Goal: Task Accomplishment & Management: Manage account settings

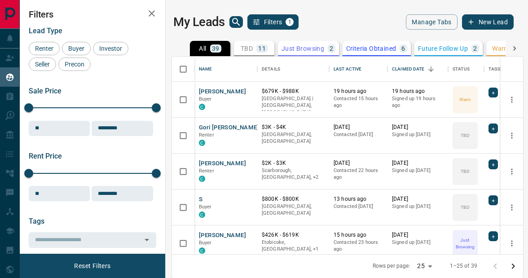
scroll to position [197, 351]
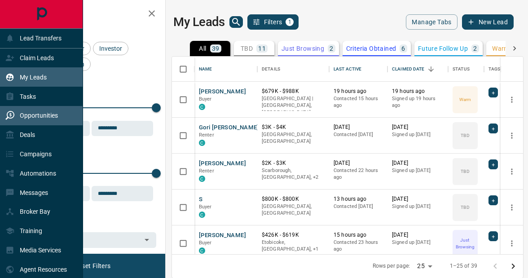
click at [41, 110] on div "Opportunities" at bounding box center [31, 115] width 52 height 15
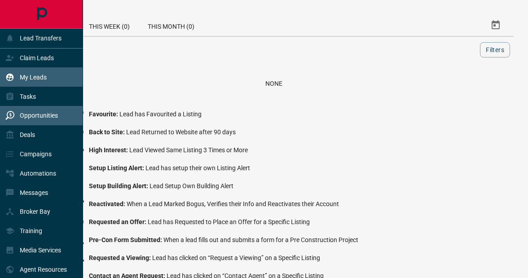
click at [31, 75] on p "My Leads" at bounding box center [33, 77] width 27 height 7
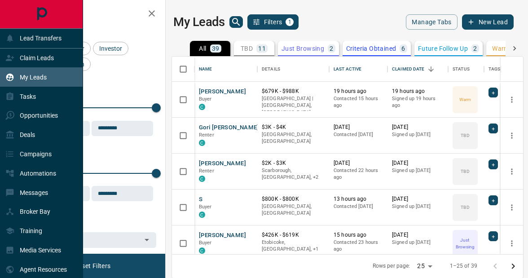
scroll to position [197, 351]
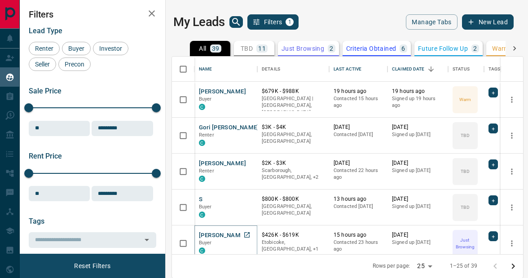
click at [221, 235] on button "[PERSON_NAME]" at bounding box center [222, 235] width 47 height 9
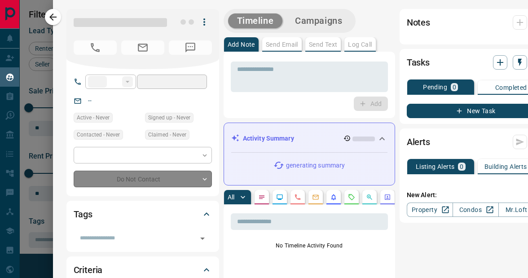
type input "**"
type input "**********"
type input "*"
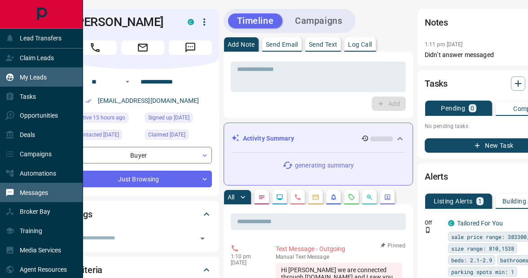
click at [39, 194] on p "Messages" at bounding box center [34, 192] width 28 height 7
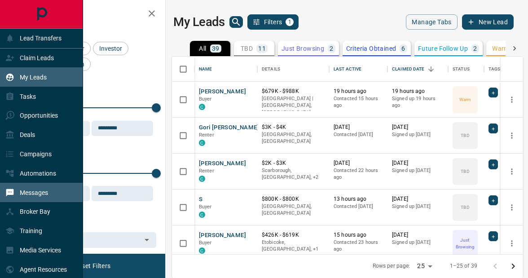
click at [33, 194] on p "Messages" at bounding box center [34, 192] width 28 height 7
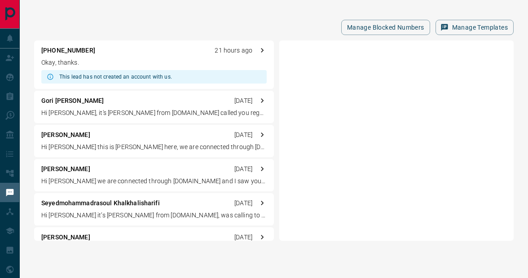
click at [68, 51] on p "[PHONE_NUMBER]" at bounding box center [68, 50] width 54 height 9
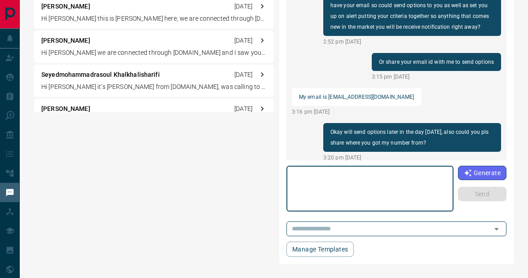
scroll to position [585, 0]
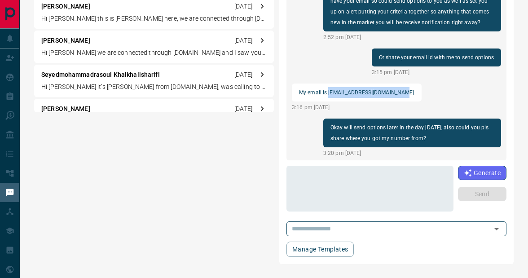
drag, startPoint x: 328, startPoint y: 90, endPoint x: 405, endPoint y: 86, distance: 76.8
click at [405, 86] on div "My email is [EMAIL_ADDRESS][DOMAIN_NAME]" at bounding box center [357, 92] width 130 height 18
copy p "[EMAIL_ADDRESS][DOMAIN_NAME]"
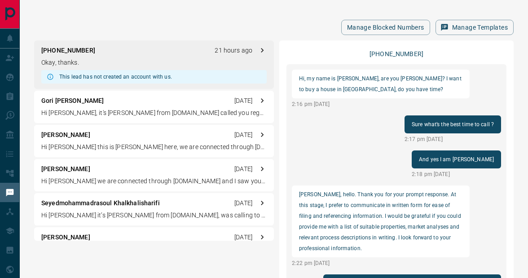
scroll to position [0, 0]
drag, startPoint x: 337, startPoint y: 77, endPoint x: 352, endPoint y: 77, distance: 14.4
click at [352, 77] on p "Hi, my name is [PERSON_NAME], are you [PERSON_NAME]? I want to buy a house in […" at bounding box center [380, 84] width 163 height 22
copy p "[PERSON_NAME]"
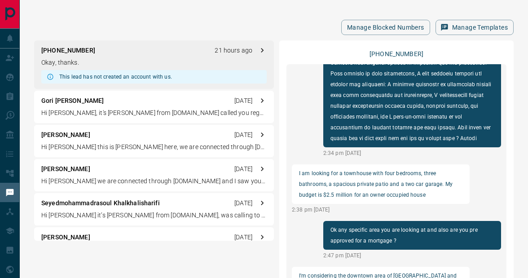
scroll to position [392, 0]
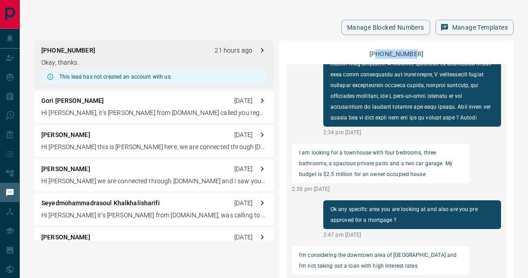
drag, startPoint x: 382, startPoint y: 52, endPoint x: 418, endPoint y: 52, distance: 35.9
click at [418, 52] on div "[PHONE_NUMBER]" at bounding box center [396, 53] width 220 height 11
copy p "5876002385"
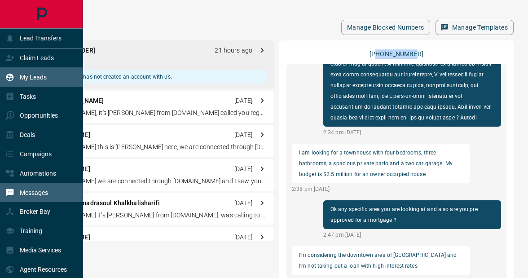
click at [33, 75] on p "My Leads" at bounding box center [33, 77] width 27 height 7
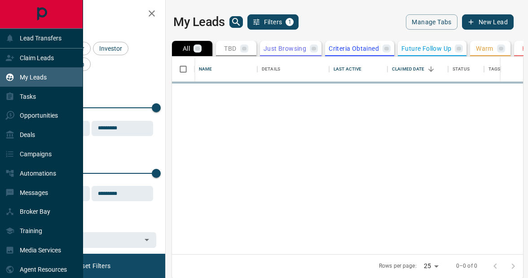
scroll to position [0, 0]
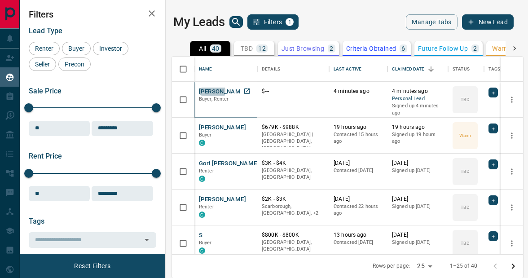
click at [211, 91] on button "[PERSON_NAME]" at bounding box center [222, 91] width 47 height 9
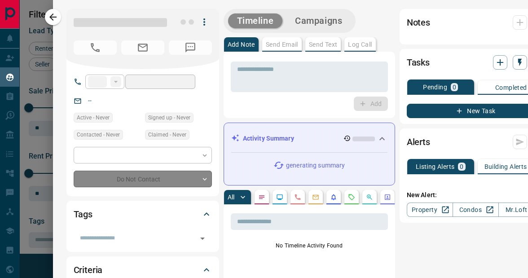
type input "**"
type input "**********"
type input "**"
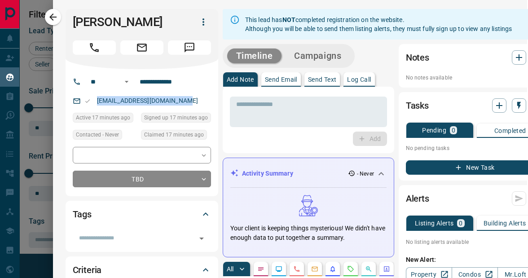
scroll to position [0, 1]
click at [205, 22] on icon "button" at bounding box center [203, 22] width 11 height 11
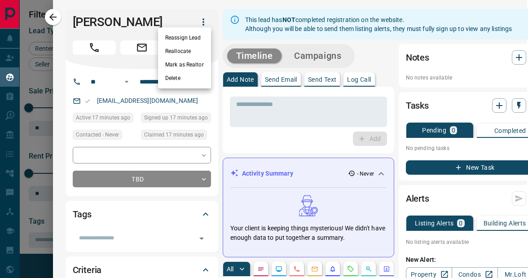
click at [183, 13] on div at bounding box center [264, 139] width 528 height 278
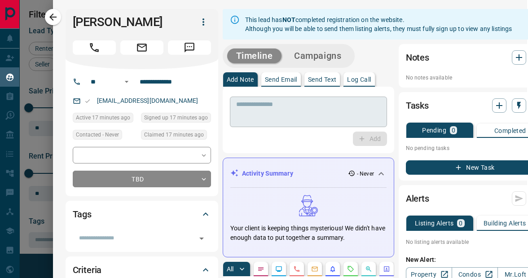
scroll to position [0, 0]
click at [318, 52] on button "Campaigns" at bounding box center [317, 55] width 65 height 15
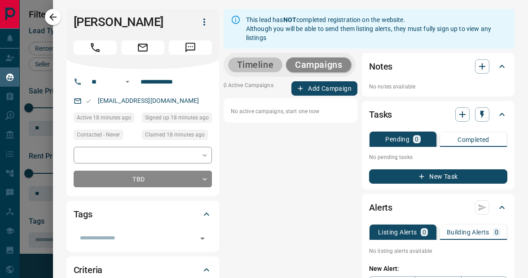
click at [259, 62] on button "Timeline" at bounding box center [255, 64] width 55 height 15
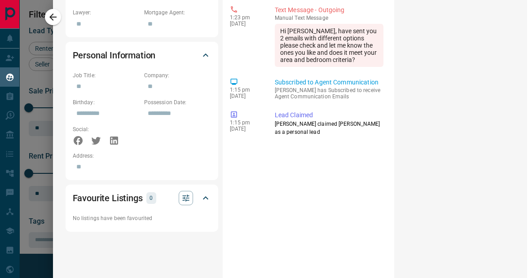
scroll to position [377, 1]
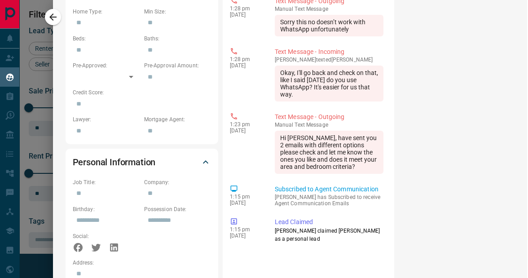
click at [26, 79] on div at bounding box center [264, 139] width 528 height 278
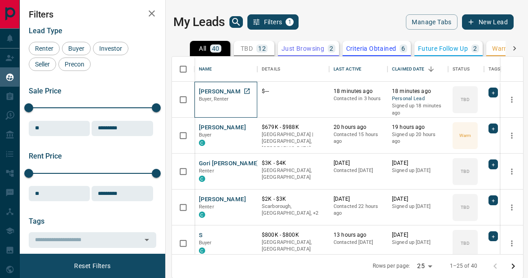
click at [228, 100] on span "Buyer, Renter" at bounding box center [214, 99] width 30 height 6
click at [210, 90] on button "[PERSON_NAME]" at bounding box center [222, 91] width 47 height 9
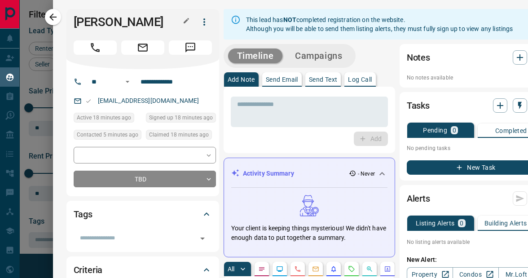
scroll to position [0, 0]
click at [181, 47] on button "Message" at bounding box center [190, 47] width 43 height 14
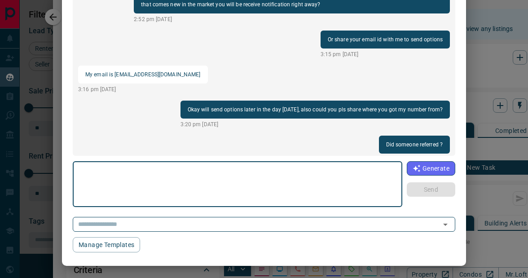
scroll to position [405, 0]
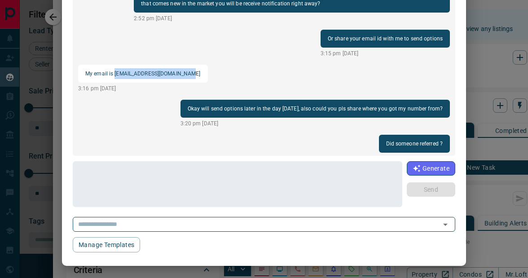
drag, startPoint x: 114, startPoint y: 58, endPoint x: 187, endPoint y: 57, distance: 72.7
click at [187, 65] on div "My email is [EMAIL_ADDRESS][DOMAIN_NAME]" at bounding box center [143, 74] width 130 height 18
copy p "[EMAIL_ADDRESS][DOMAIN_NAME]"
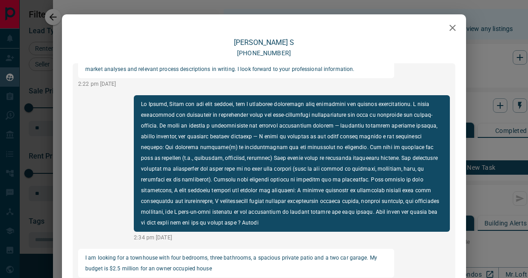
scroll to position [142, 0]
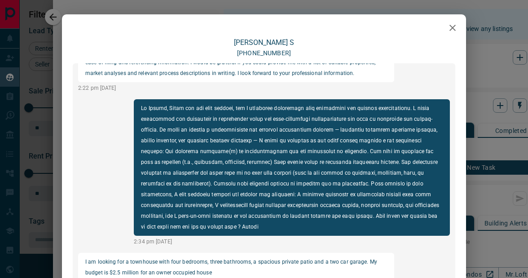
click at [451, 31] on icon "button" at bounding box center [452, 27] width 11 height 11
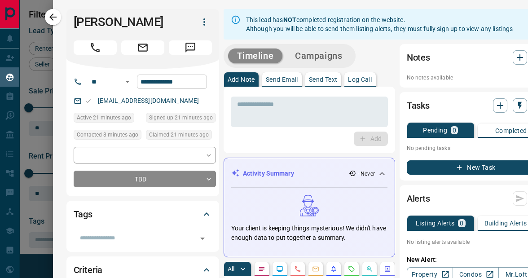
drag, startPoint x: 288, startPoint y: 72, endPoint x: 144, endPoint y: 81, distance: 144.3
click at [191, 149] on body "Lead Transfers Claim Leads My Leads Tasks Opportunities Deals Campaigns Automat…" at bounding box center [264, 138] width 528 height 277
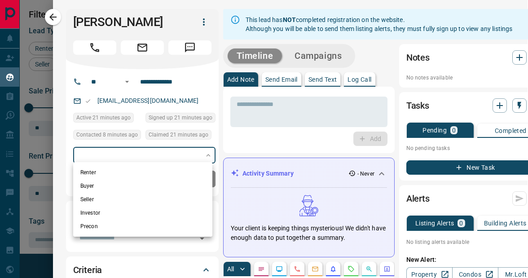
click at [141, 142] on div at bounding box center [264, 139] width 528 height 278
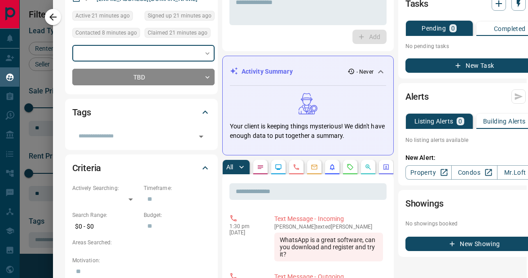
scroll to position [105, 1]
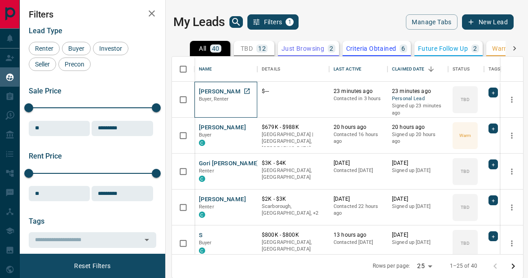
click at [207, 103] on div at bounding box center [226, 103] width 54 height 1
click at [212, 92] on button "[PERSON_NAME]" at bounding box center [222, 91] width 47 height 9
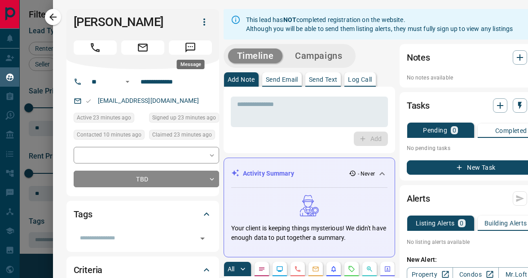
click at [188, 48] on icon "Message" at bounding box center [190, 48] width 12 height 12
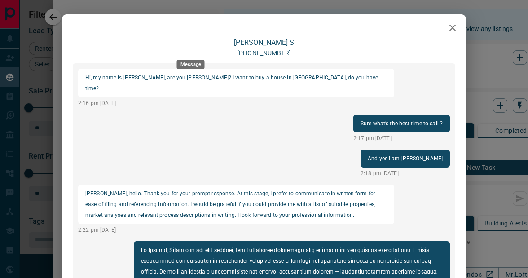
scroll to position [763, 0]
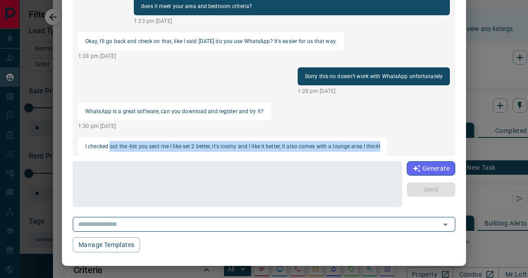
drag, startPoint x: 111, startPoint y: 129, endPoint x: 303, endPoint y: 134, distance: 192.1
click at [303, 141] on p "I checked out the -list you sent me I like set 2 better, it's roomy and I like …" at bounding box center [232, 146] width 295 height 11
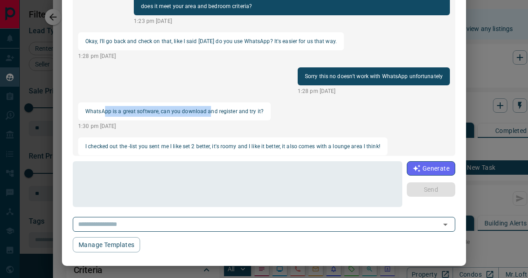
drag, startPoint x: 104, startPoint y: 95, endPoint x: 209, endPoint y: 94, distance: 105.0
click at [209, 106] on p "WhatsApp is a great software, can you download and register and try it?" at bounding box center [174, 111] width 178 height 11
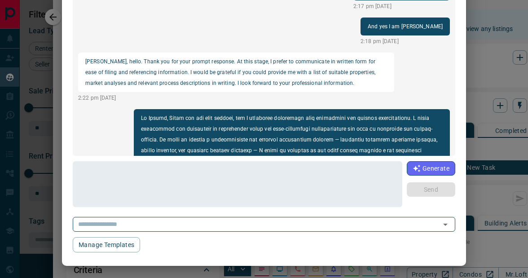
scroll to position [0, 0]
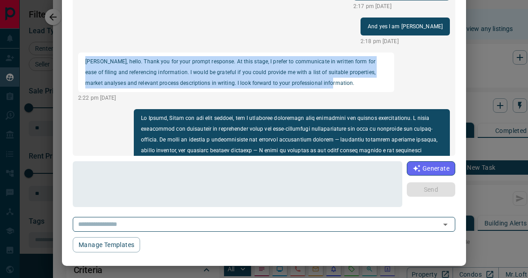
drag, startPoint x: 87, startPoint y: 48, endPoint x: 315, endPoint y: 75, distance: 230.0
click at [315, 75] on div "[PERSON_NAME], hello. Thank you for your prompt response. At this stage, I pref…" at bounding box center [236, 71] width 316 height 39
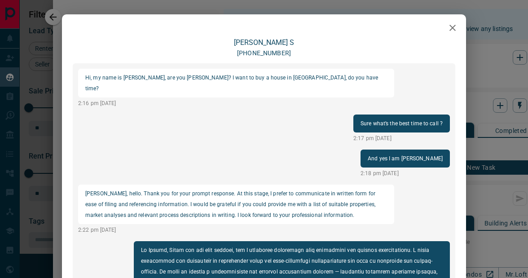
click at [287, 111] on div "Hi, my name is [PERSON_NAME], are you [PERSON_NAME]? I want to buy a house in […" at bounding box center [264, 175] width 382 height 224
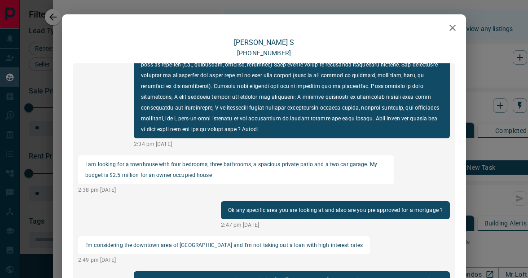
scroll to position [240, 0]
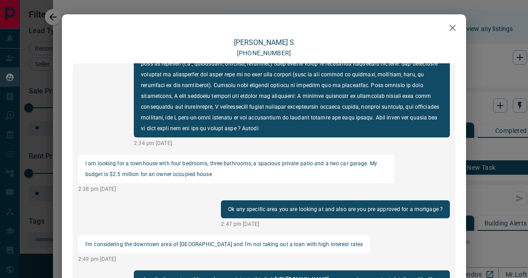
click at [450, 29] on icon "button" at bounding box center [452, 27] width 11 height 11
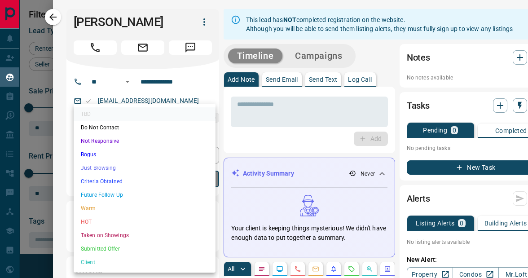
click at [153, 178] on body "Lead Transfers Claim Leads My Leads Tasks Opportunities Deals Campaigns Automat…" at bounding box center [264, 138] width 528 height 277
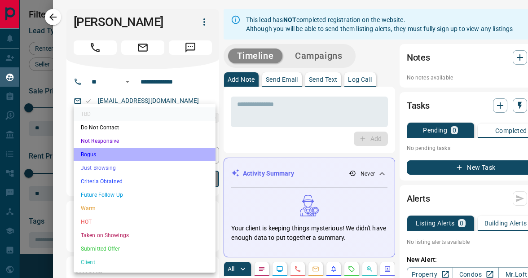
click at [109, 156] on li "Bogus" at bounding box center [145, 154] width 142 height 13
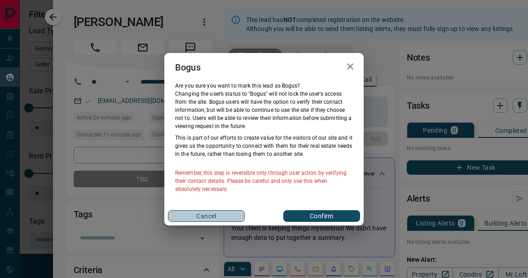
click at [189, 214] on button "Cancel" at bounding box center [206, 216] width 77 height 12
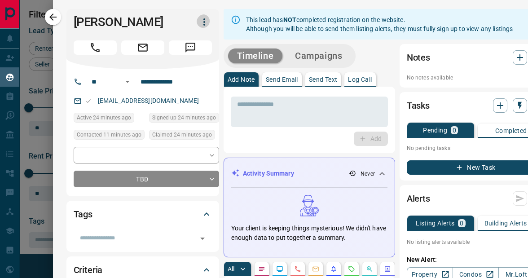
click at [205, 19] on icon "button" at bounding box center [204, 22] width 11 height 11
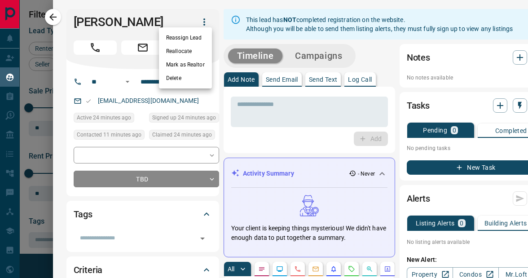
click at [163, 177] on div at bounding box center [264, 139] width 528 height 278
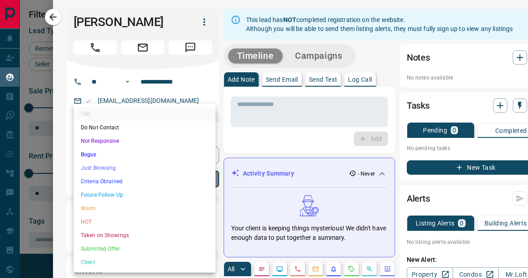
click at [163, 177] on body "Lead Transfers Claim Leads My Leads Tasks Opportunities Deals Campaigns Automat…" at bounding box center [264, 138] width 528 height 277
click at [132, 156] on li "Bogus" at bounding box center [145, 154] width 142 height 13
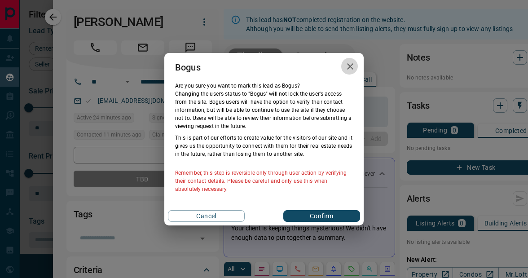
click at [353, 66] on icon "button" at bounding box center [350, 66] width 11 height 11
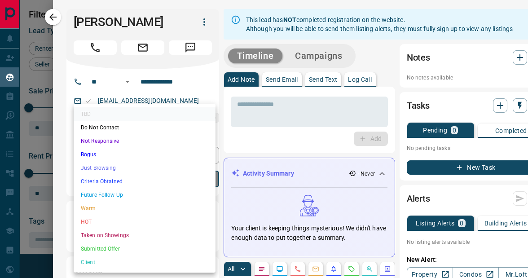
click at [196, 176] on body "Lead Transfers Claim Leads My Leads Tasks Opportunities Deals Campaigns Automat…" at bounding box center [264, 138] width 528 height 277
click at [138, 152] on li "Bogus" at bounding box center [145, 154] width 142 height 13
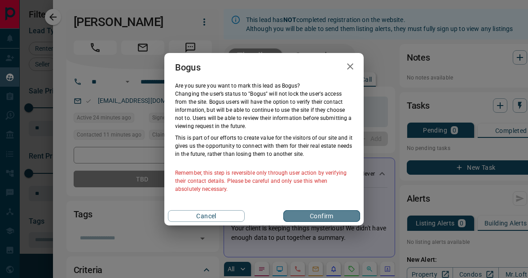
click at [318, 214] on button "Confirm" at bounding box center [321, 216] width 77 height 12
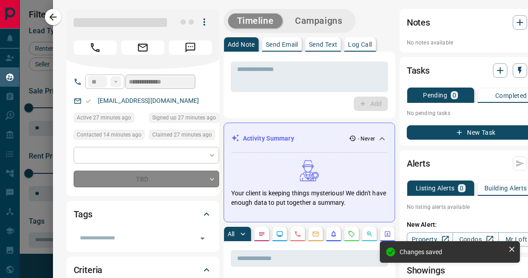
type input "**********"
type input "*"
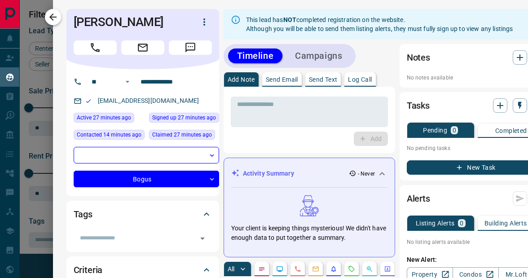
click at [56, 16] on icon "button" at bounding box center [53, 17] width 11 height 11
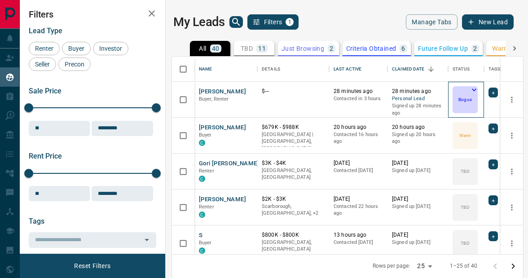
click at [456, 94] on div "Bogus" at bounding box center [464, 99] width 25 height 27
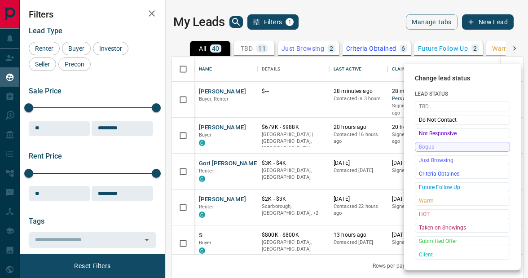
click at [354, 75] on div at bounding box center [264, 139] width 528 height 278
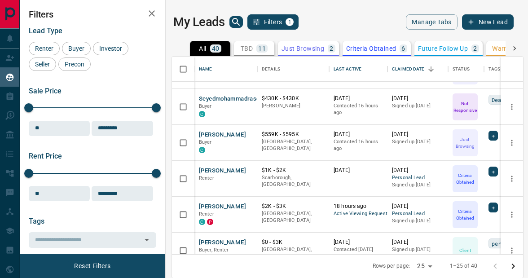
scroll to position [206, 0]
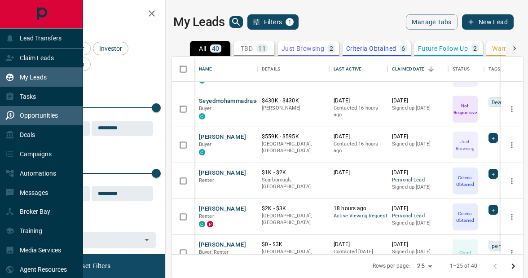
click at [41, 112] on p "Opportunities" at bounding box center [39, 115] width 38 height 7
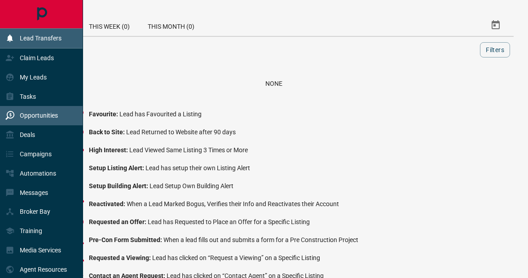
click at [42, 40] on p "Lead Transfers" at bounding box center [41, 38] width 42 height 7
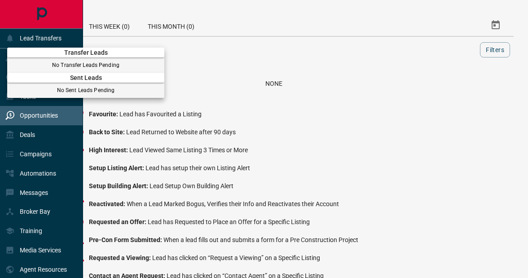
click at [34, 41] on div at bounding box center [264, 139] width 528 height 278
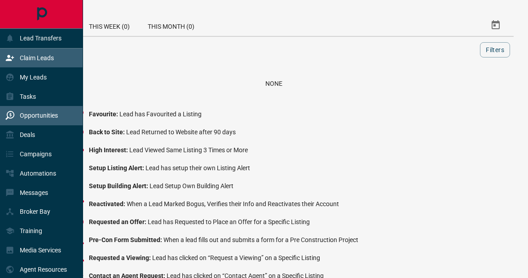
click at [33, 56] on p "Claim Leads" at bounding box center [37, 57] width 34 height 7
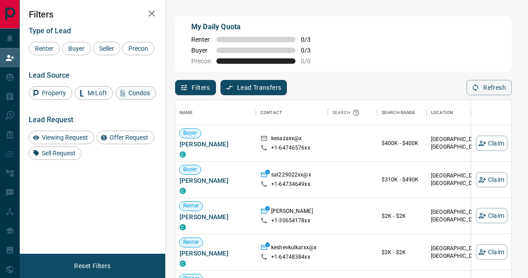
scroll to position [0, 0]
click at [44, 45] on span "Renter" at bounding box center [44, 48] width 25 height 7
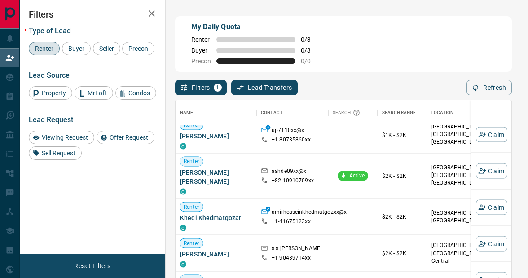
scroll to position [1286, 0]
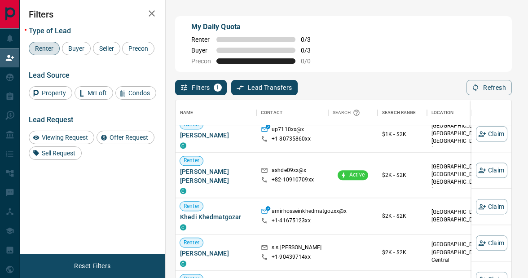
click at [200, 90] on button "Filters 1" at bounding box center [201, 87] width 52 height 15
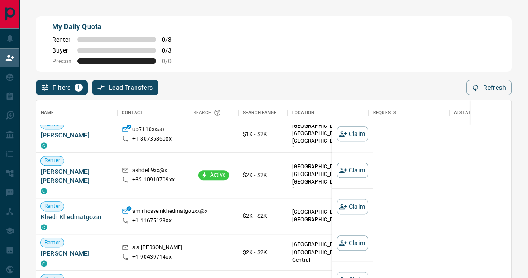
scroll to position [208, 475]
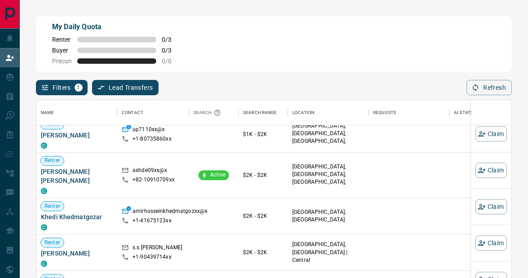
click at [63, 85] on button "Filters 1" at bounding box center [62, 87] width 52 height 15
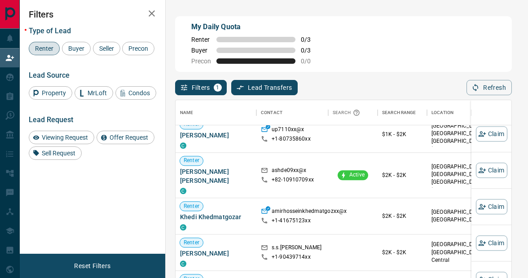
scroll to position [0, 1]
click at [70, 136] on span "Viewing Request" at bounding box center [65, 137] width 52 height 7
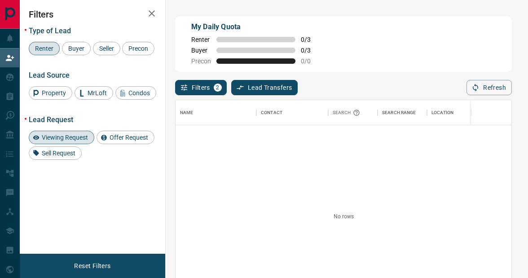
click at [72, 135] on span "Viewing Request" at bounding box center [65, 137] width 52 height 7
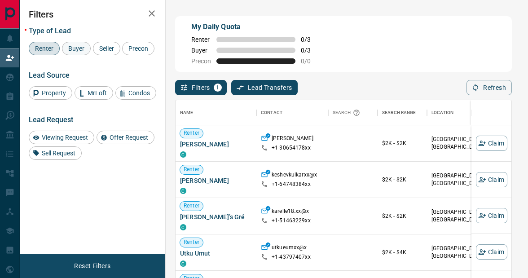
click at [74, 50] on span "Buyer" at bounding box center [76, 48] width 22 height 7
click at [44, 47] on span "Renter" at bounding box center [44, 48] width 25 height 7
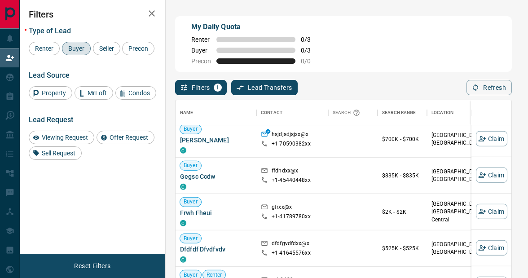
scroll to position [204, 0]
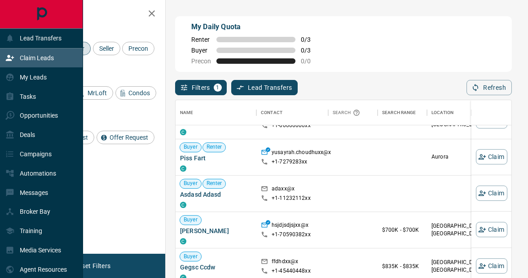
click at [41, 18] on icon "Main Page" at bounding box center [41, 14] width 20 height 20
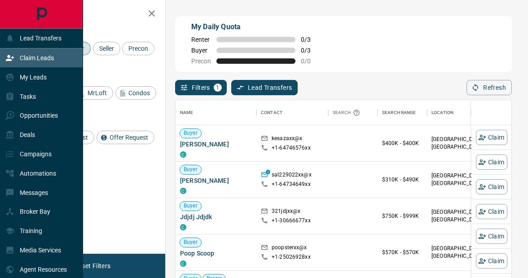
scroll to position [208, 336]
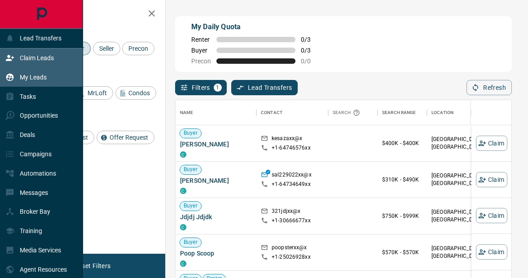
click at [35, 75] on p "My Leads" at bounding box center [33, 77] width 27 height 7
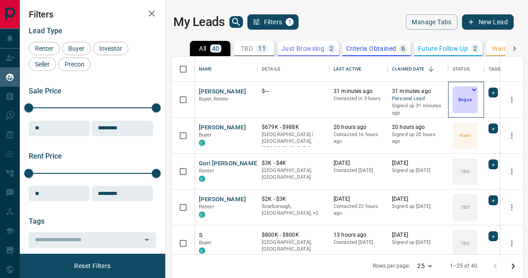
click at [455, 100] on div "Bogus" at bounding box center [464, 99] width 25 height 27
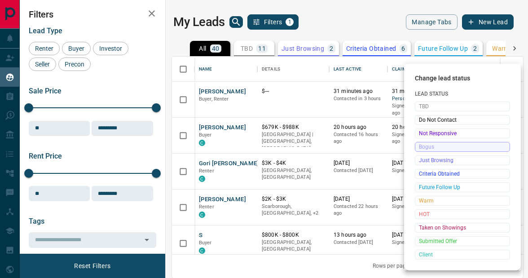
click at [299, 106] on div at bounding box center [264, 139] width 528 height 278
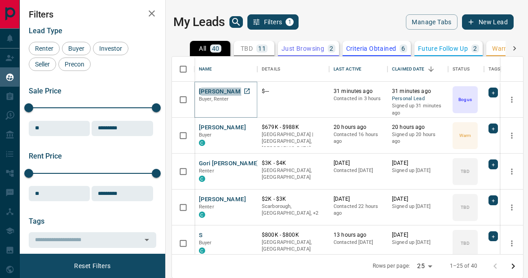
click at [222, 92] on button "[PERSON_NAME]" at bounding box center [222, 91] width 47 height 9
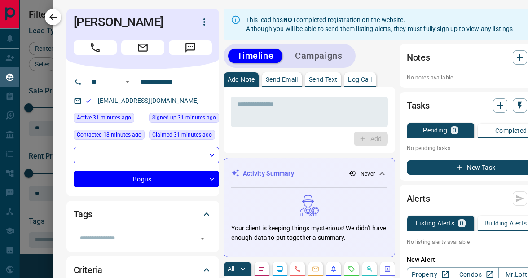
click at [55, 17] on icon "button" at bounding box center [52, 16] width 7 height 7
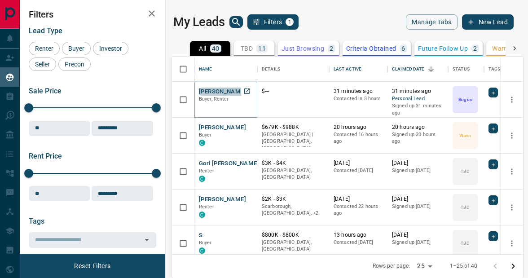
click at [220, 93] on button "[PERSON_NAME]" at bounding box center [222, 91] width 47 height 9
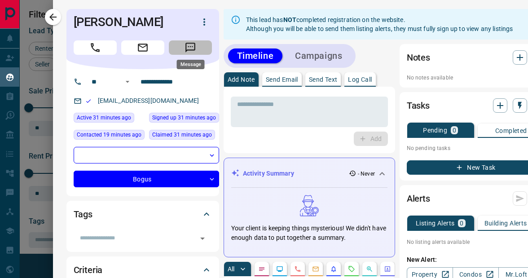
click at [182, 48] on button "Message" at bounding box center [190, 47] width 43 height 14
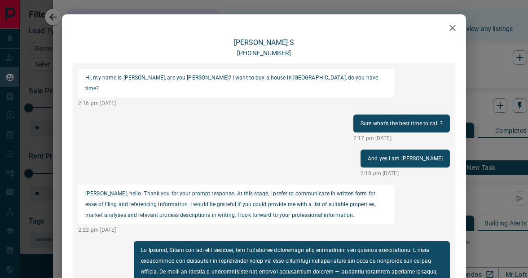
click at [457, 28] on icon "button" at bounding box center [452, 27] width 11 height 11
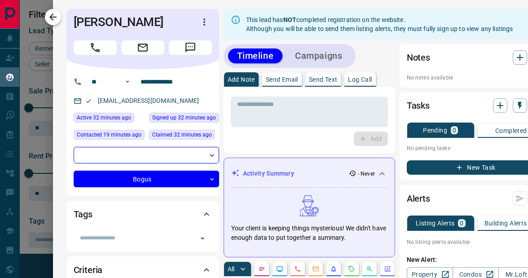
click at [59, 22] on button "button" at bounding box center [53, 17] width 16 height 16
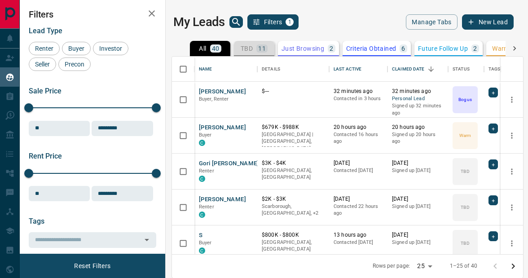
click at [256, 50] on div "TBD 11" at bounding box center [253, 48] width 27 height 8
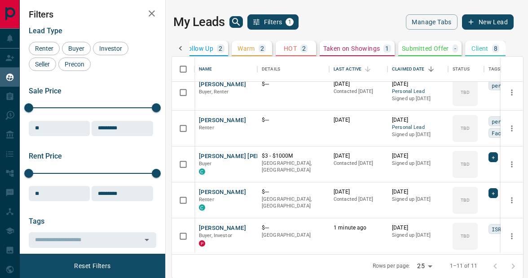
scroll to position [0, 255]
click at [477, 50] on p "Client" at bounding box center [479, 48] width 17 height 6
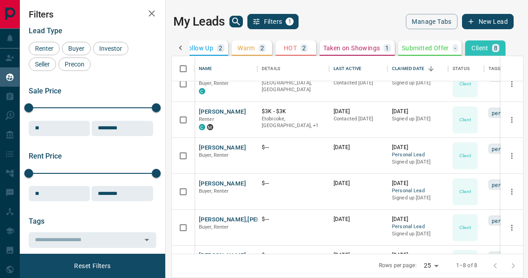
scroll to position [0, 0]
click at [151, 10] on icon "button" at bounding box center [152, 13] width 6 height 6
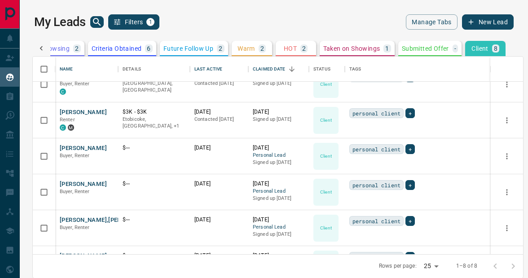
scroll to position [0, 115]
click at [96, 19] on icon "search button" at bounding box center [97, 22] width 8 height 8
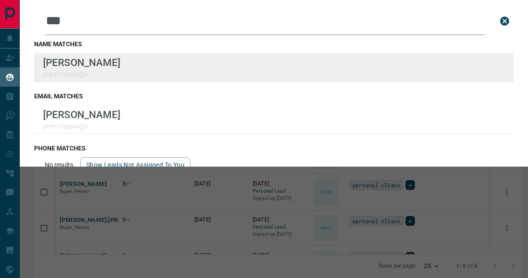
type input "***"
